Goal: Ask a question: Seek information or help from site administrators or community

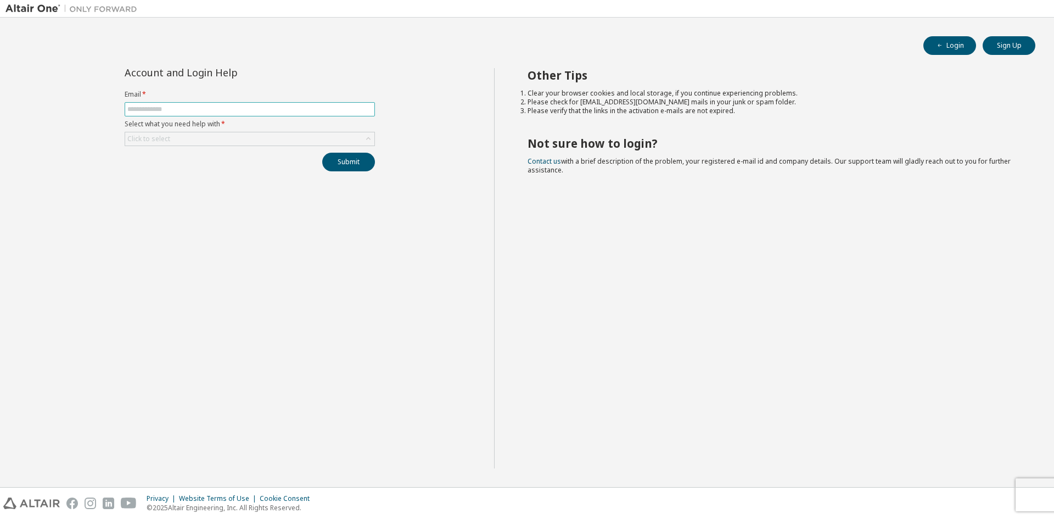
click at [228, 102] on span at bounding box center [250, 109] width 250 height 14
click at [232, 110] on input "text" at bounding box center [249, 109] width 245 height 9
type input "*"
type input "******"
type input "**********"
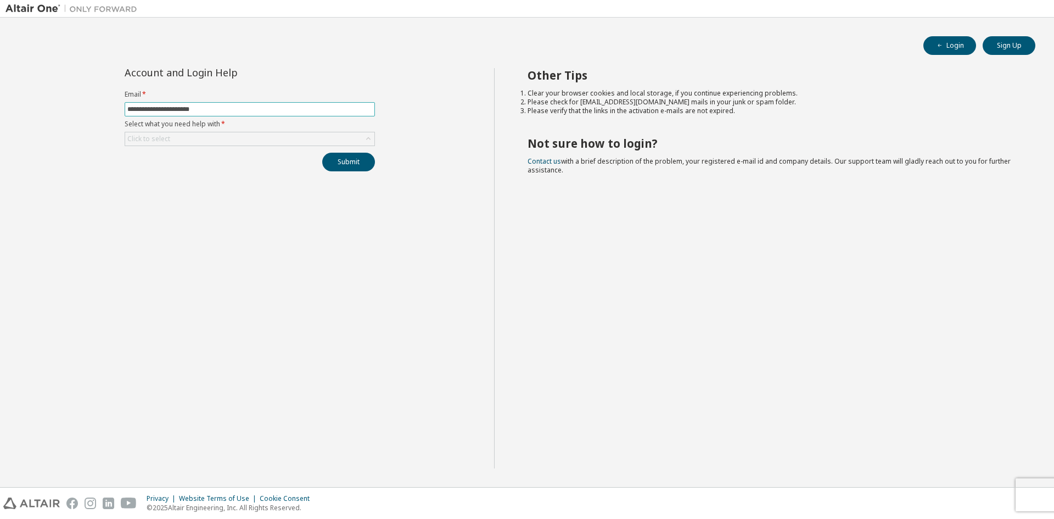
click at [322, 153] on button "Submit" at bounding box center [348, 162] width 53 height 19
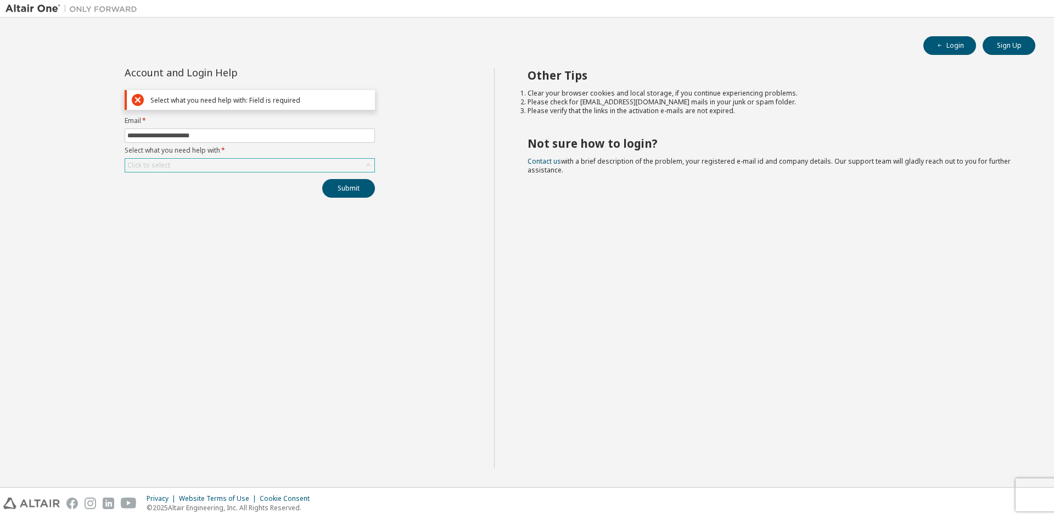
click at [293, 166] on div "Click to select" at bounding box center [249, 165] width 249 height 13
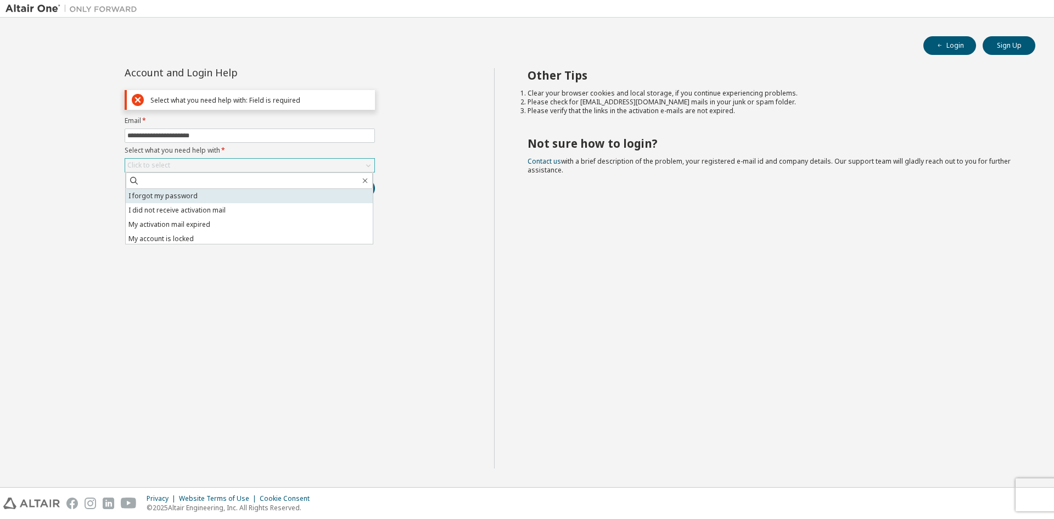
click at [272, 197] on li "I forgot my password" at bounding box center [249, 196] width 247 height 14
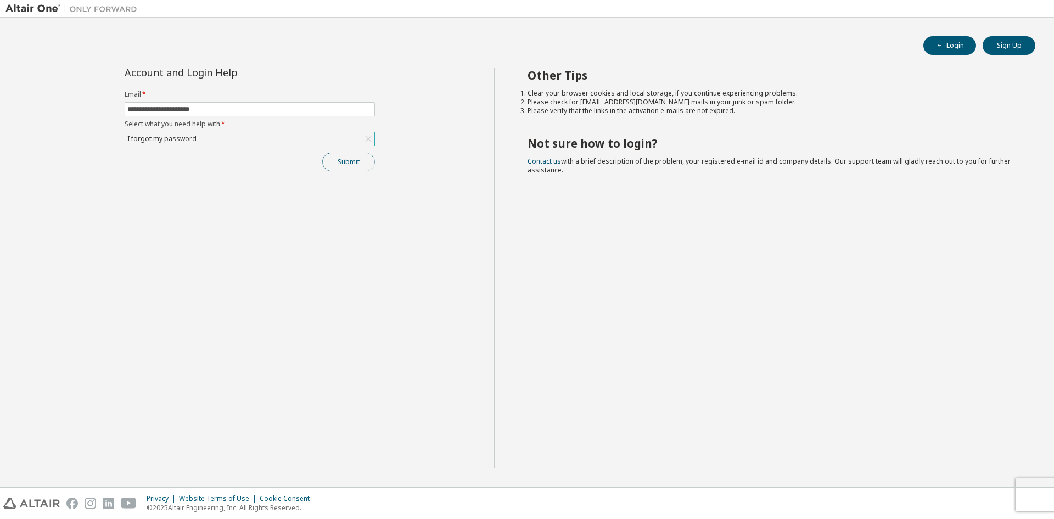
click at [357, 169] on button "Submit" at bounding box center [348, 162] width 53 height 19
click at [364, 162] on button "Submit" at bounding box center [348, 162] width 53 height 19
click at [310, 142] on div "I forgot my password" at bounding box center [249, 138] width 249 height 13
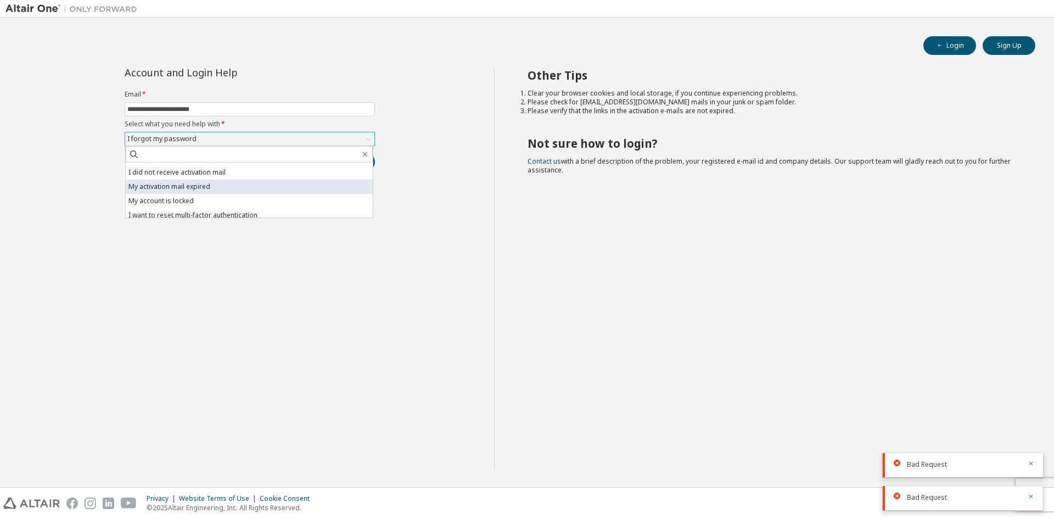
scroll to position [31, 0]
click at [991, 199] on div "Other Tips Clear your browser cookies and local storage, if you continue experi…" at bounding box center [771, 268] width 555 height 400
